Goal: Information Seeking & Learning: Learn about a topic

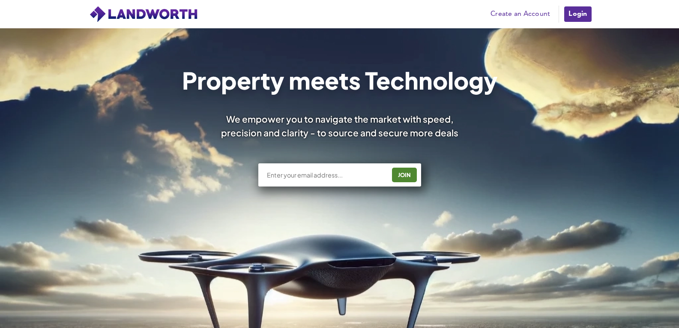
drag, startPoint x: 558, startPoint y: 10, endPoint x: 568, endPoint y: 10, distance: 9.8
click at [558, 10] on li at bounding box center [558, 14] width 5 height 17
click at [582, 9] on link "Login" at bounding box center [577, 14] width 29 height 17
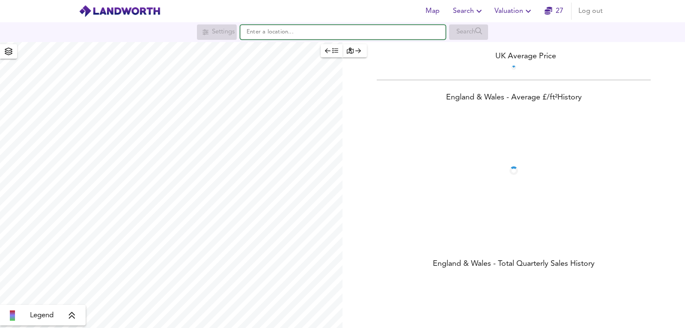
click at [356, 33] on input "text" at bounding box center [343, 32] width 206 height 15
paste input "CV9 3PH"
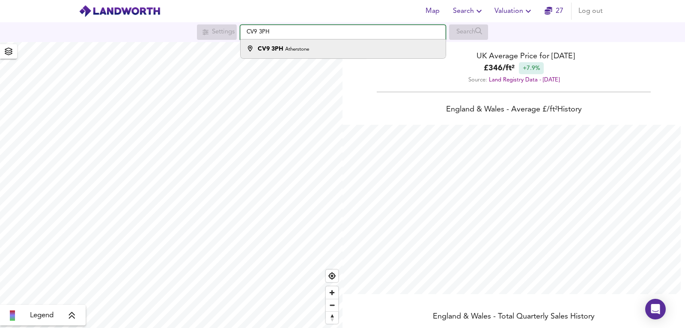
scroll to position [328, 685]
click at [308, 47] on small "Atherstone" at bounding box center [297, 49] width 24 height 5
type input "Atherstone CV9 3PH"
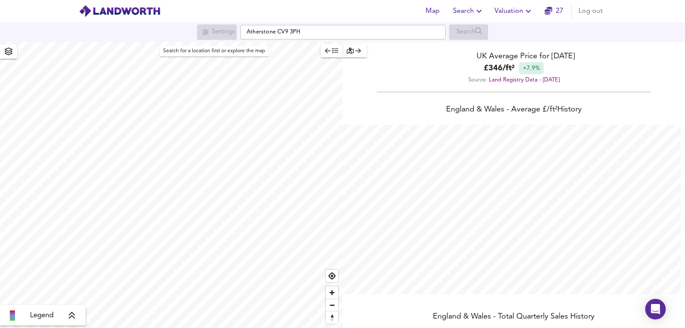
click at [205, 32] on div "Settings" at bounding box center [217, 31] width 40 height 15
click at [221, 38] on button "Settings" at bounding box center [217, 31] width 40 height 15
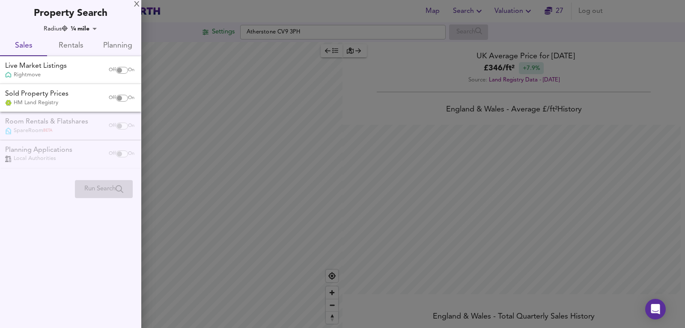
click at [116, 68] on input "checkbox" at bounding box center [119, 70] width 21 height 7
checkbox input "true"
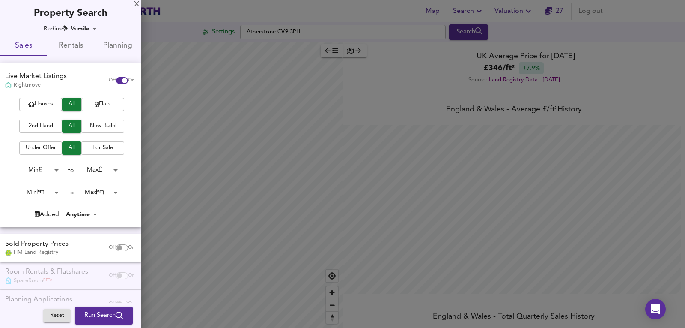
drag, startPoint x: 93, startPoint y: 313, endPoint x: 69, endPoint y: 163, distance: 151.7
click at [69, 163] on div "Radius ¼ mile 402 Sales Rentals Planning Live Market Listings Rightmove Off On …" at bounding box center [70, 187] width 141 height 326
click at [43, 196] on body "Map Search Valuation 27 Log out Settings Atherstone CV9 3PH Search Legend UK Av…" at bounding box center [342, 164] width 685 height 328
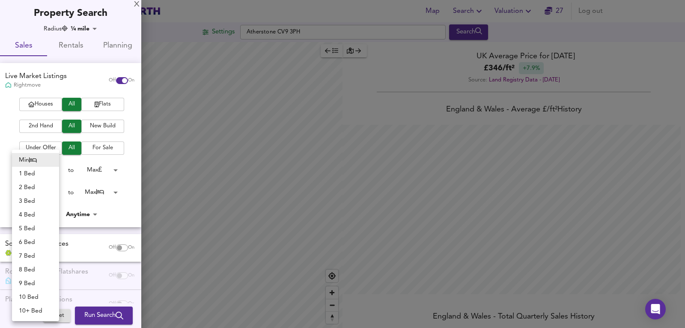
checkbox input "false"
checkbox input "true"
click at [41, 215] on li "4 Bed" at bounding box center [35, 215] width 47 height 14
type input "4"
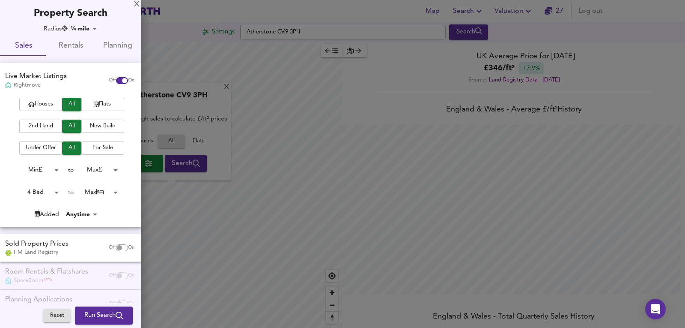
click at [98, 311] on span "Run Search" at bounding box center [103, 315] width 39 height 11
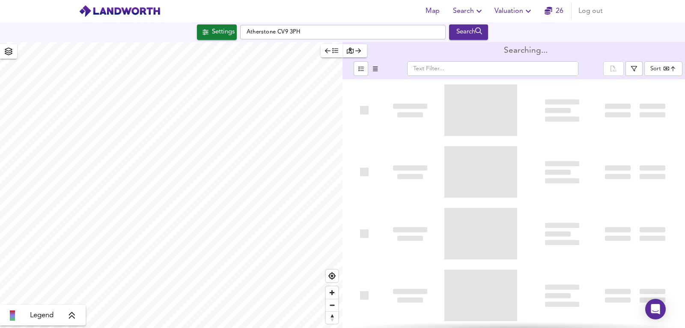
type input "bestdeal"
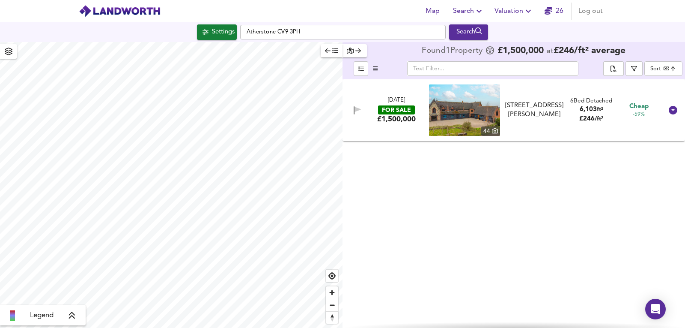
click at [469, 119] on img at bounding box center [464, 109] width 71 height 51
click at [205, 33] on span "Settings" at bounding box center [217, 32] width 36 height 11
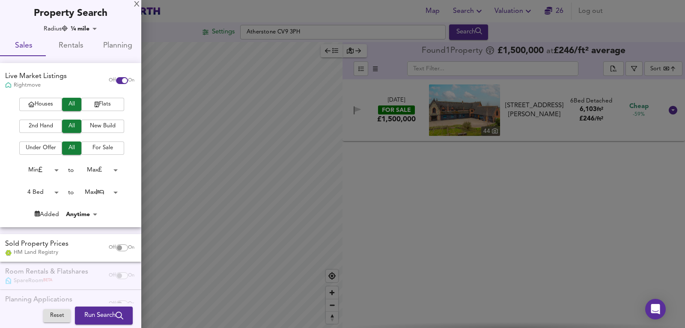
click at [429, 239] on div at bounding box center [342, 164] width 685 height 328
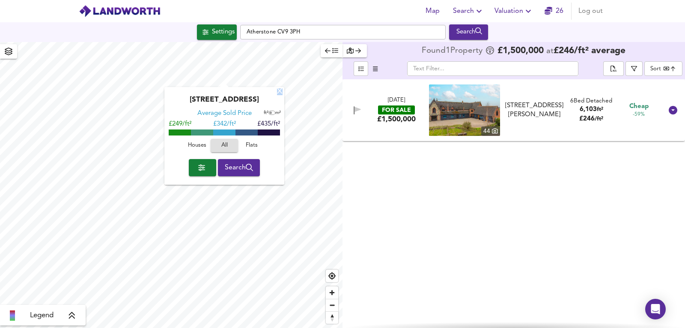
click at [280, 91] on div "X" at bounding box center [279, 92] width 7 height 8
